Goal: Information Seeking & Learning: Learn about a topic

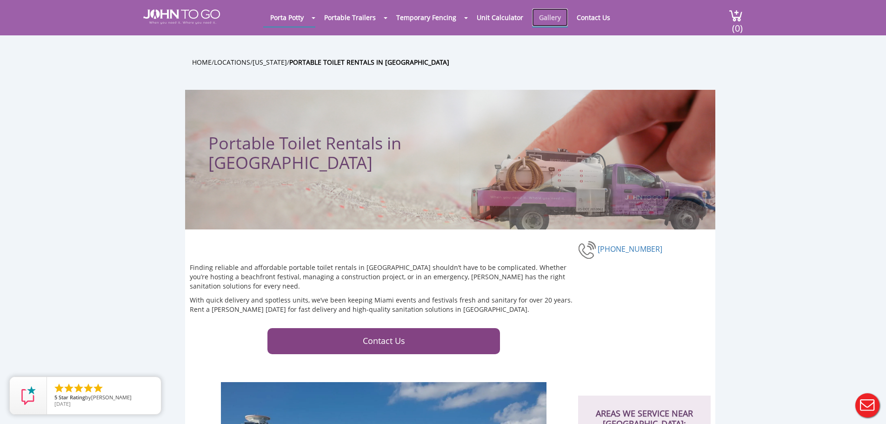
click at [548, 16] on link "Gallery" at bounding box center [550, 17] width 36 height 18
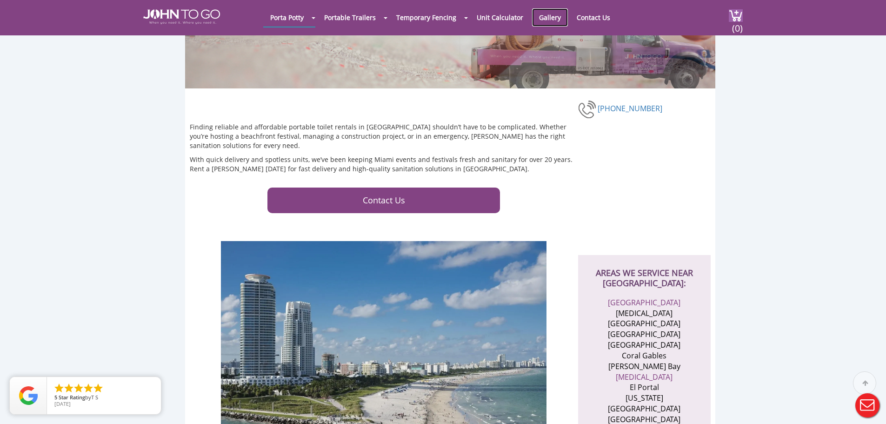
scroll to position [140, 0]
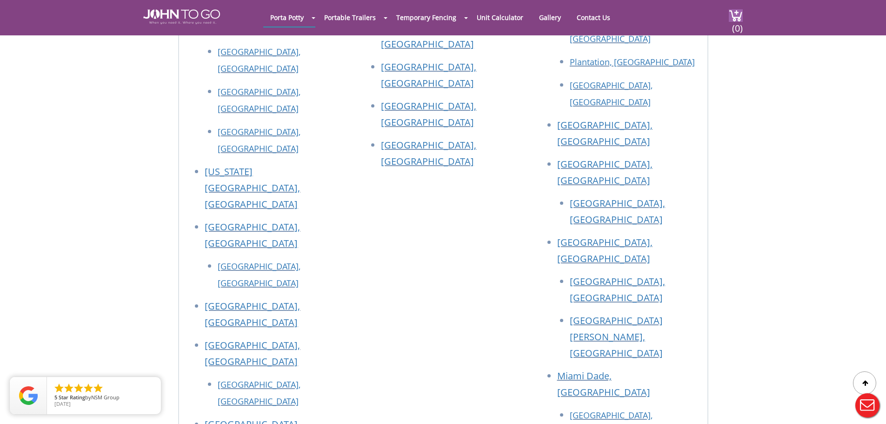
scroll to position [2325, 0]
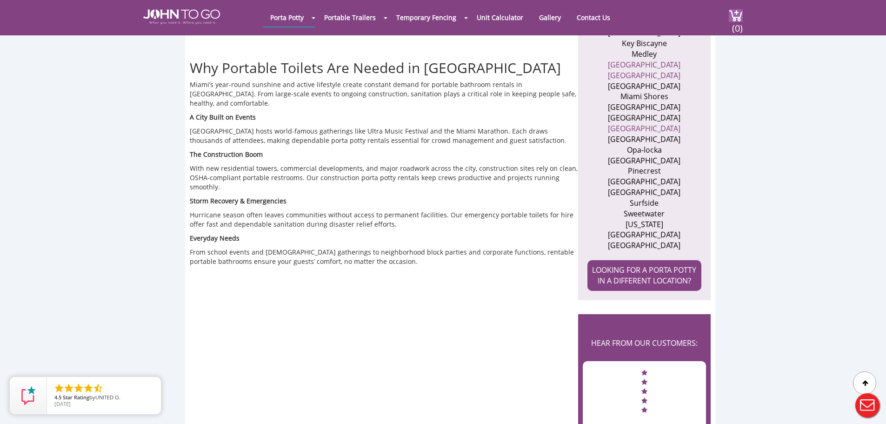
scroll to position [558, 0]
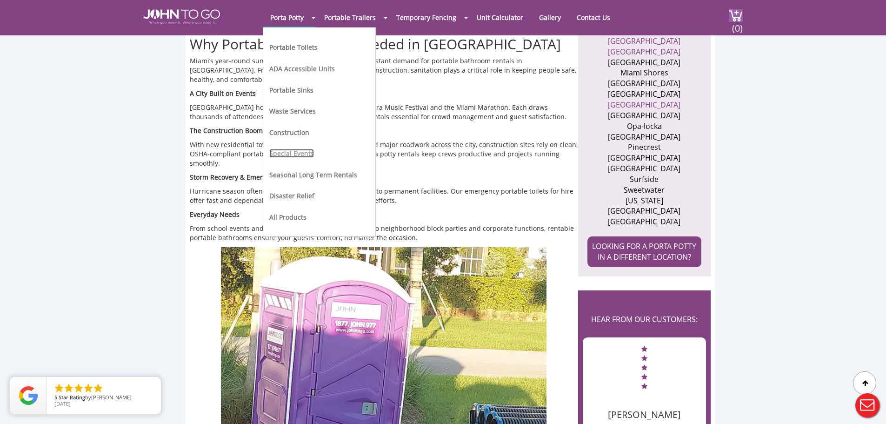
click at [296, 153] on link "Special Events" at bounding box center [291, 153] width 45 height 9
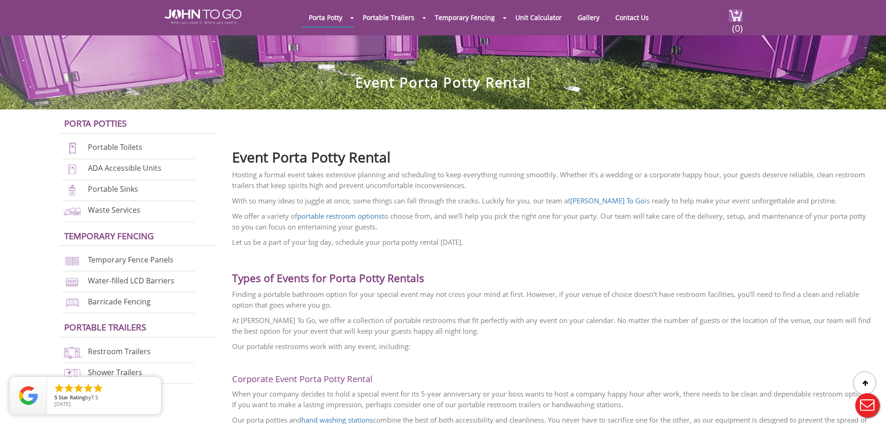
scroll to position [186, 0]
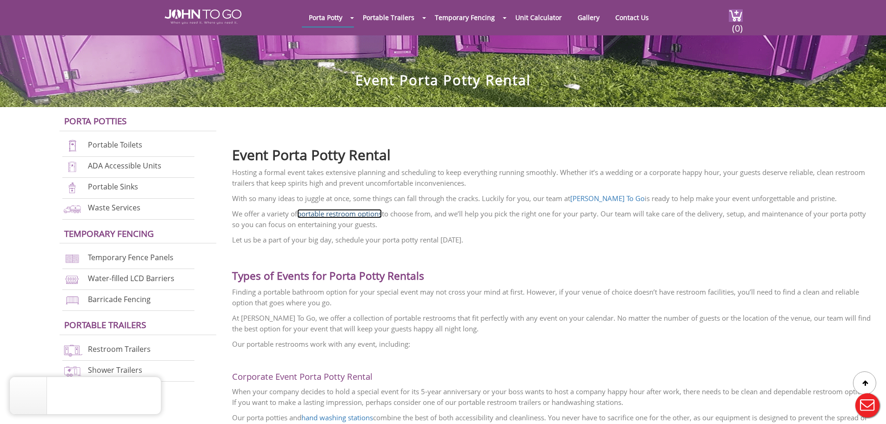
click at [353, 214] on link "portable restroom options" at bounding box center [339, 213] width 85 height 9
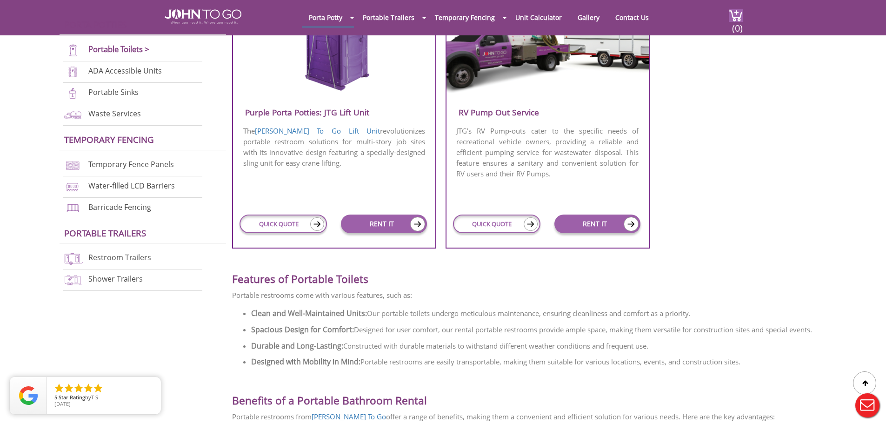
scroll to position [1070, 0]
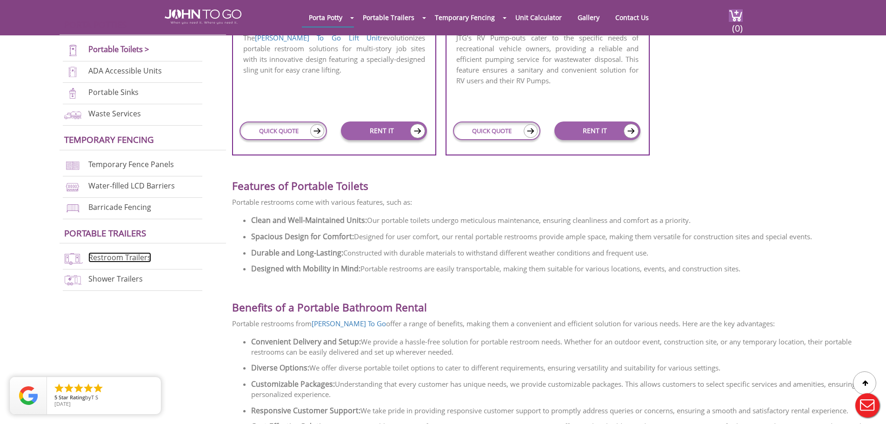
click at [131, 256] on link "Restroom Trailers" at bounding box center [119, 257] width 63 height 10
